Goal: Find specific page/section: Find specific page/section

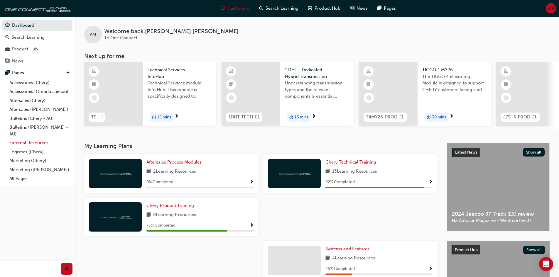
click at [22, 142] on link "External Resources" at bounding box center [39, 143] width 65 height 9
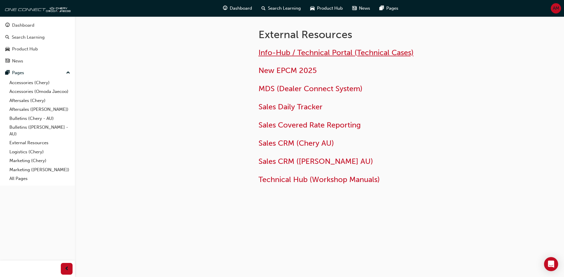
click at [306, 52] on span "Info-Hub / Technical Portal (Technical Cases)" at bounding box center [335, 52] width 155 height 9
